Goal: Information Seeking & Learning: Learn about a topic

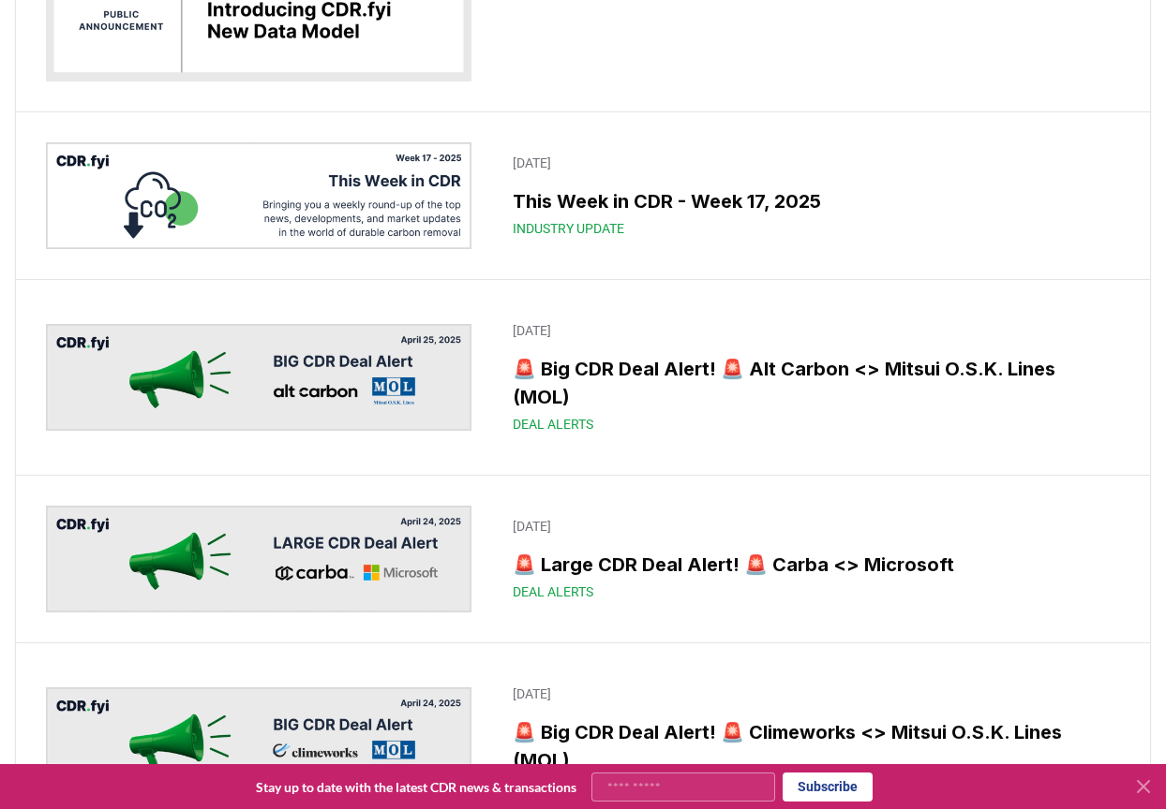
scroll to position [8151, 0]
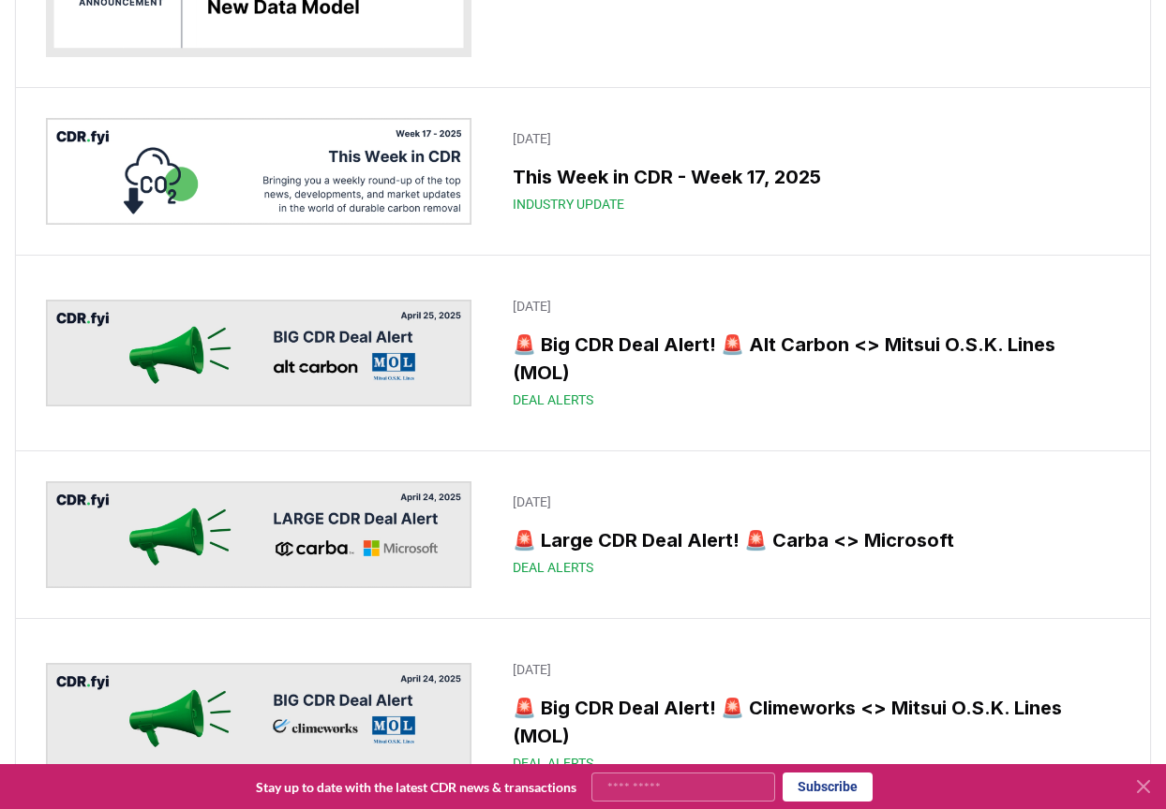
click at [894, 226] on div "[DATE] This Week in CDR - Week 17, 2025 Industry Update" at bounding box center [583, 171] width 1134 height 167
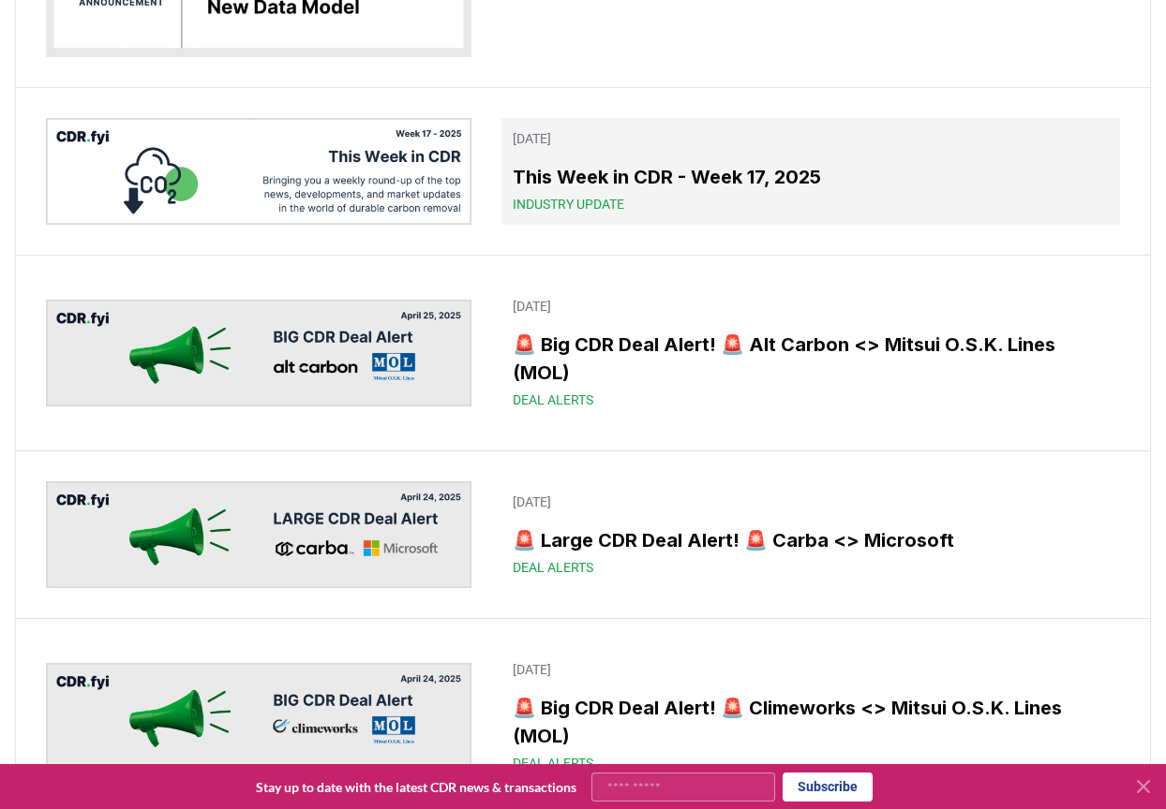
click at [660, 182] on h3 "This Week in CDR - Week 17, 2025" at bounding box center [810, 177] width 596 height 28
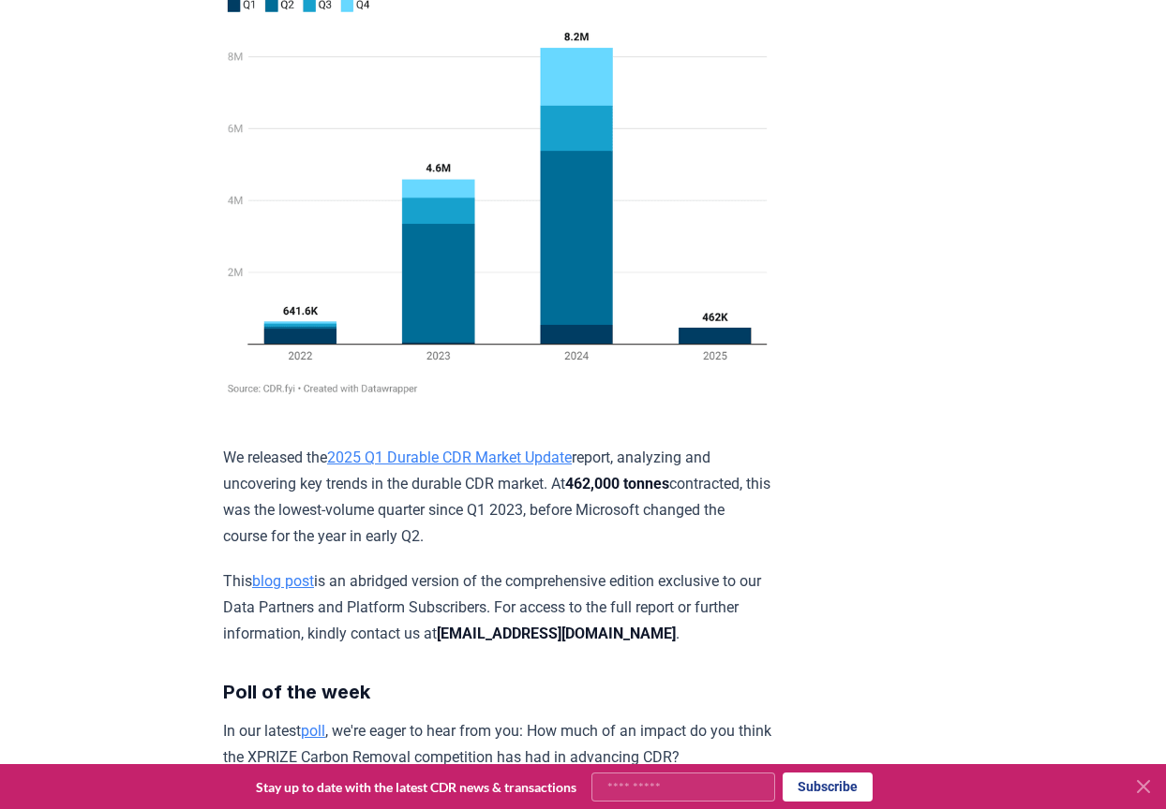
scroll to position [6954, 0]
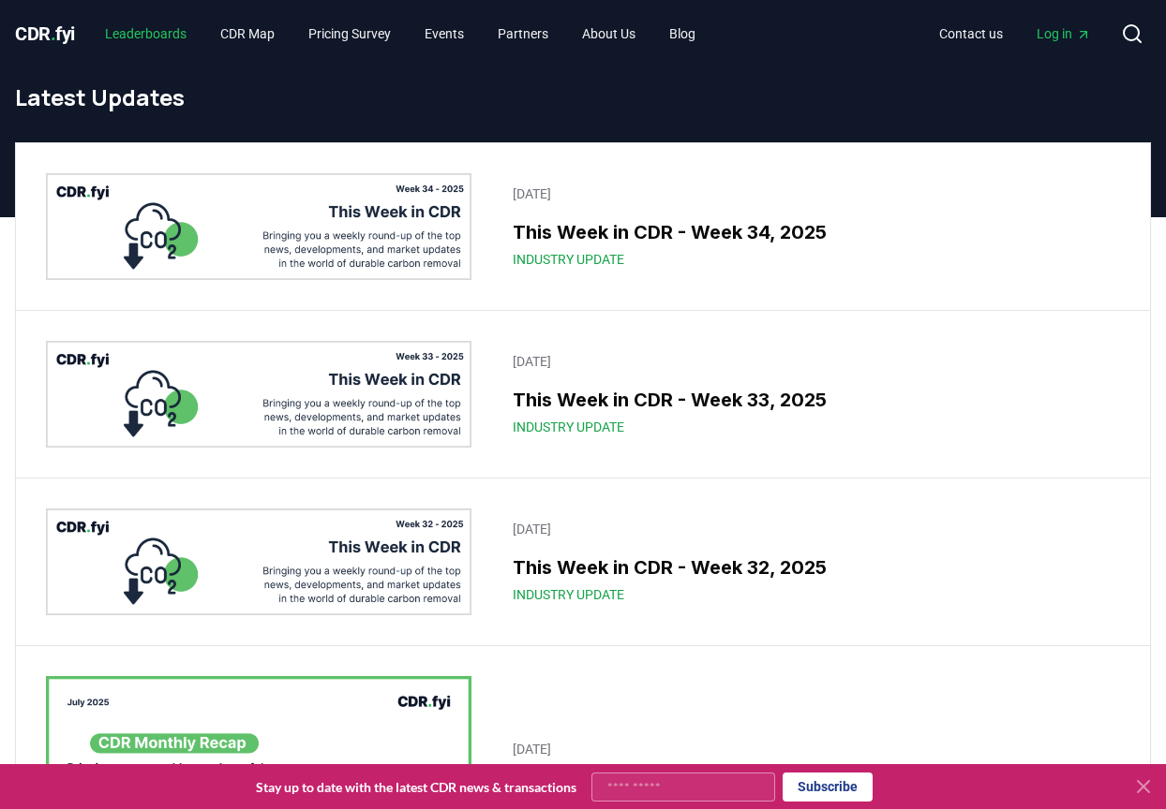
click at [173, 40] on link "Leaderboards" at bounding box center [145, 34] width 111 height 34
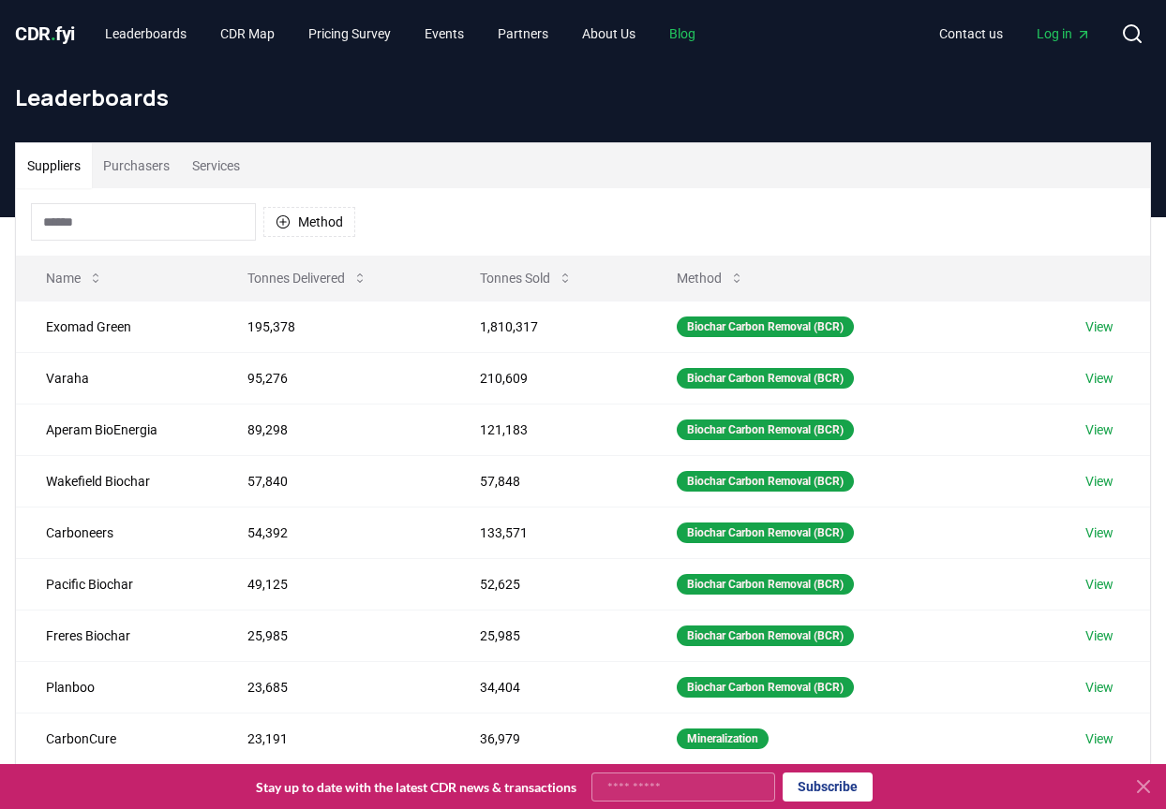
click at [704, 32] on link "Blog" at bounding box center [682, 34] width 56 height 34
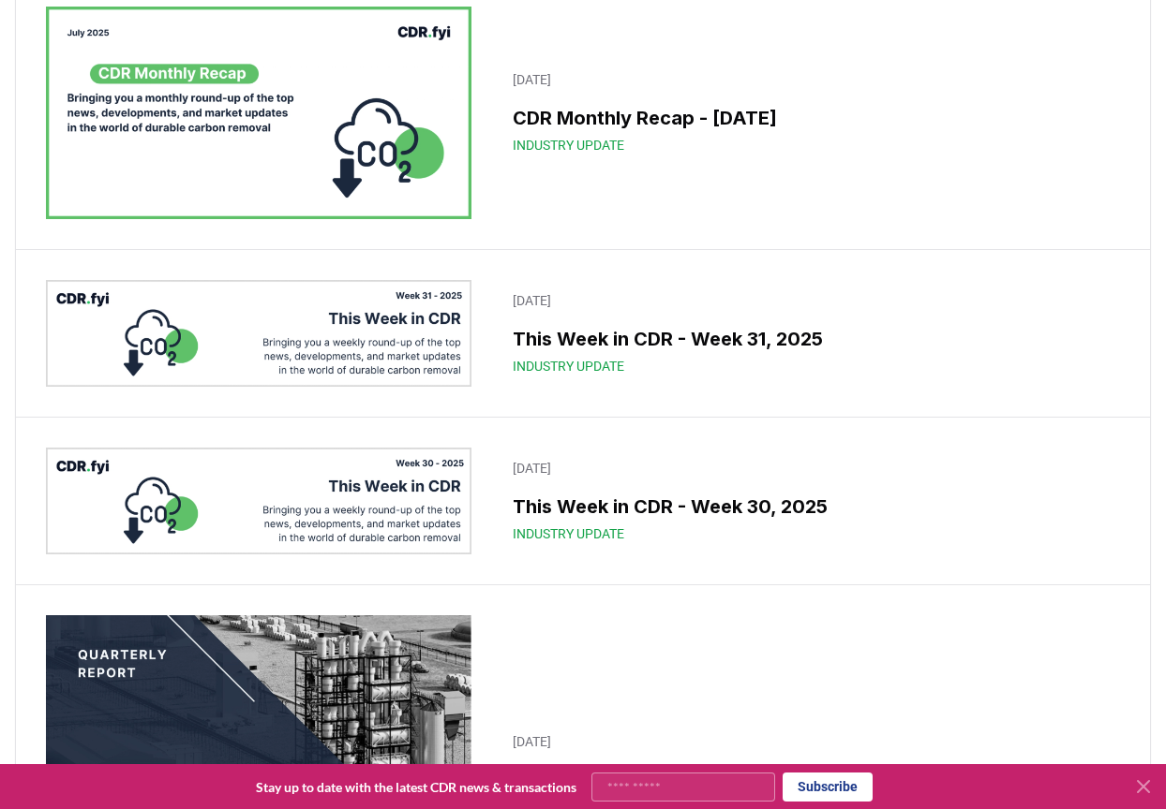
scroll to position [1124, 0]
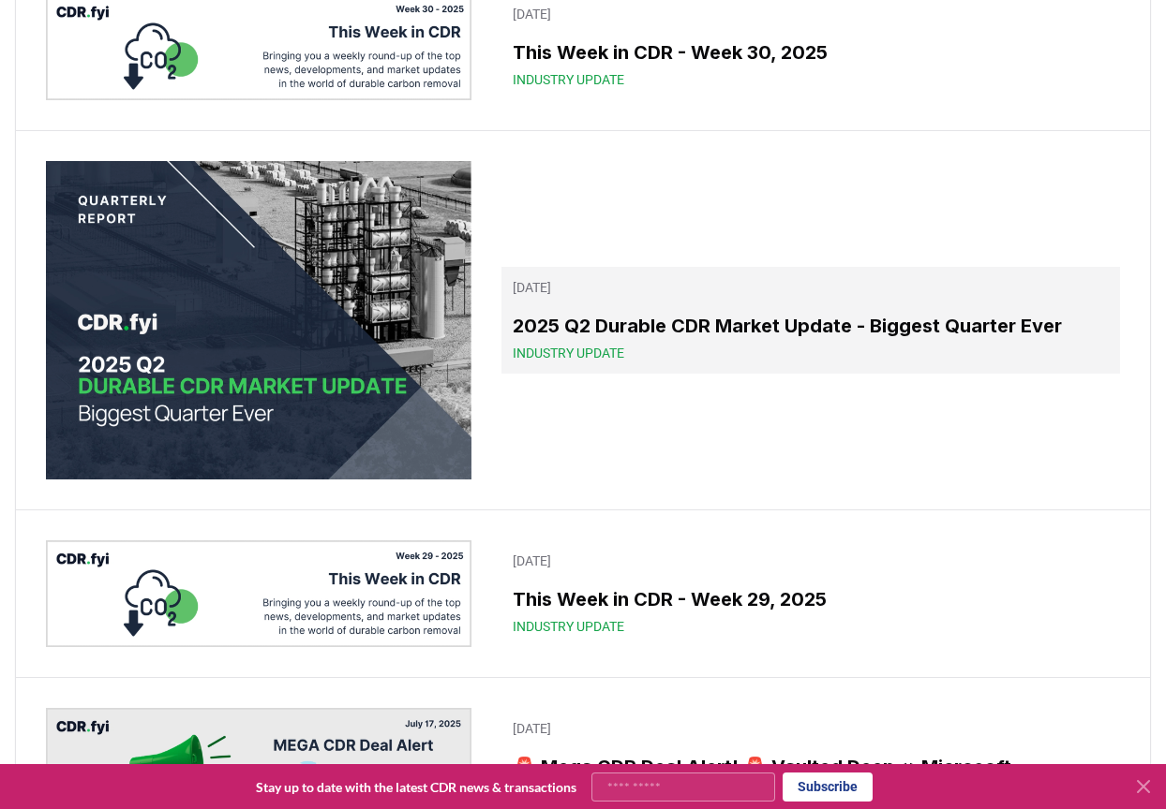
click at [640, 334] on h3 "2025 Q2 Durable CDR Market Update - Biggest Quarter Ever" at bounding box center [810, 326] width 596 height 28
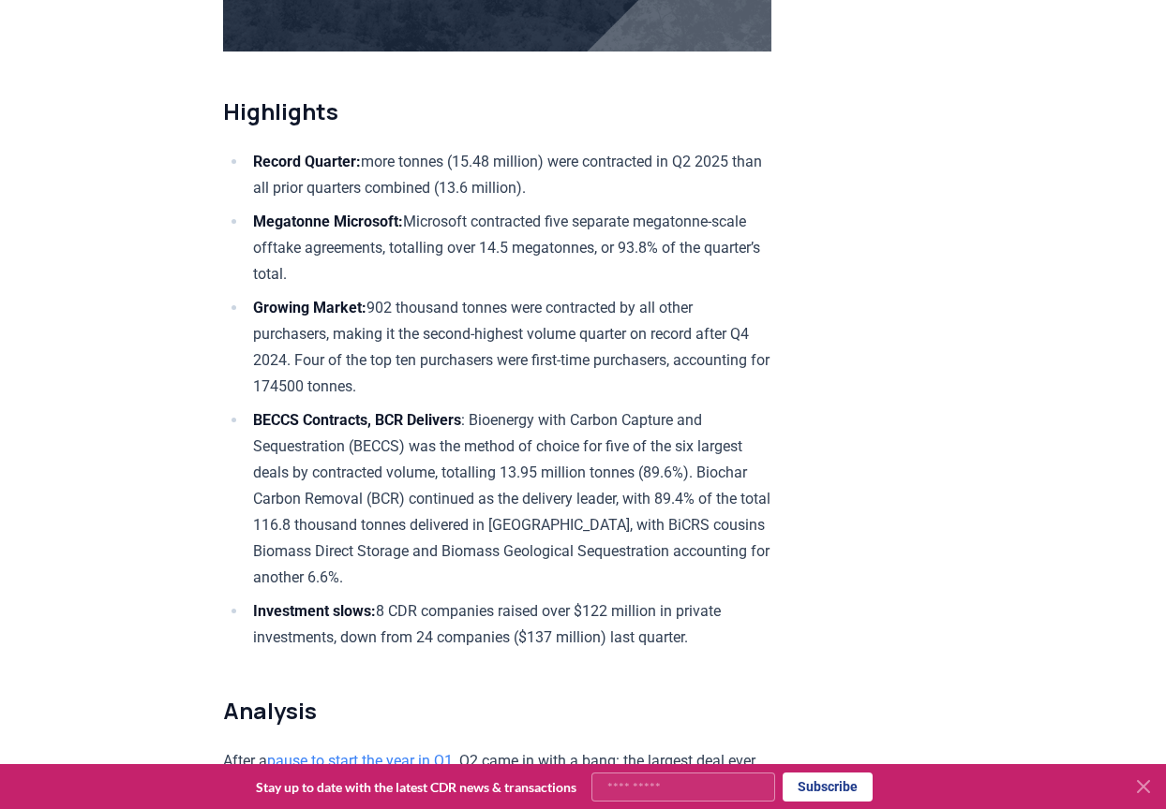
scroll to position [750, 0]
